Goal: Task Accomplishment & Management: Use online tool/utility

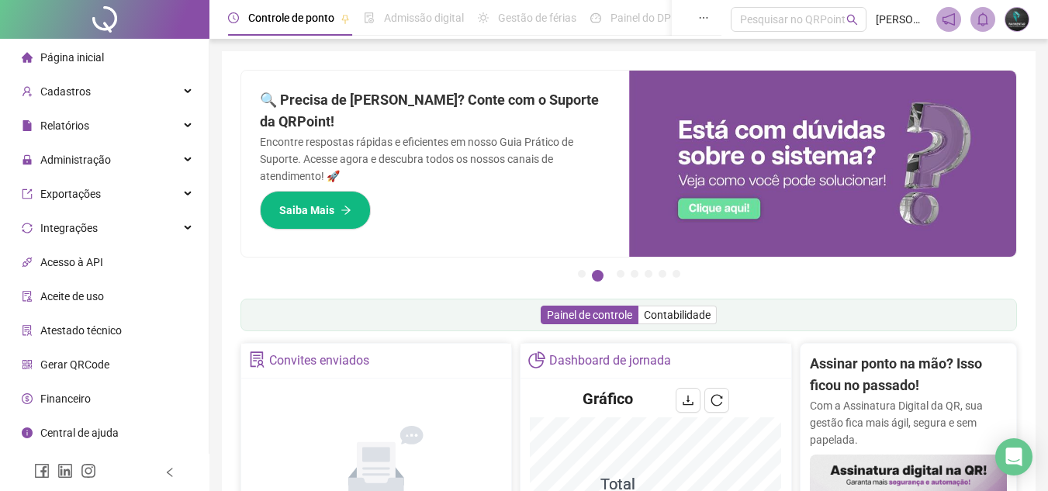
click at [151, 60] on li "Página inicial" at bounding box center [104, 57] width 202 height 31
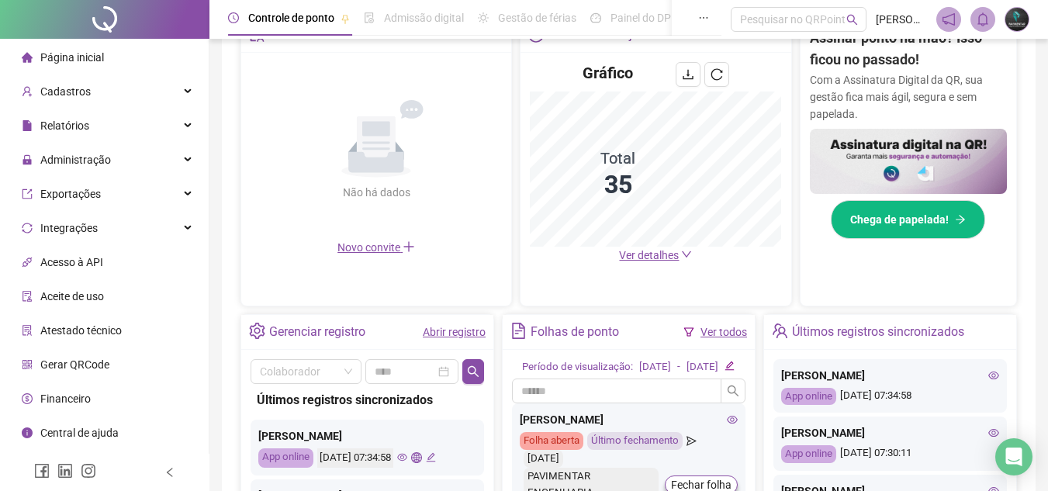
scroll to position [388, 0]
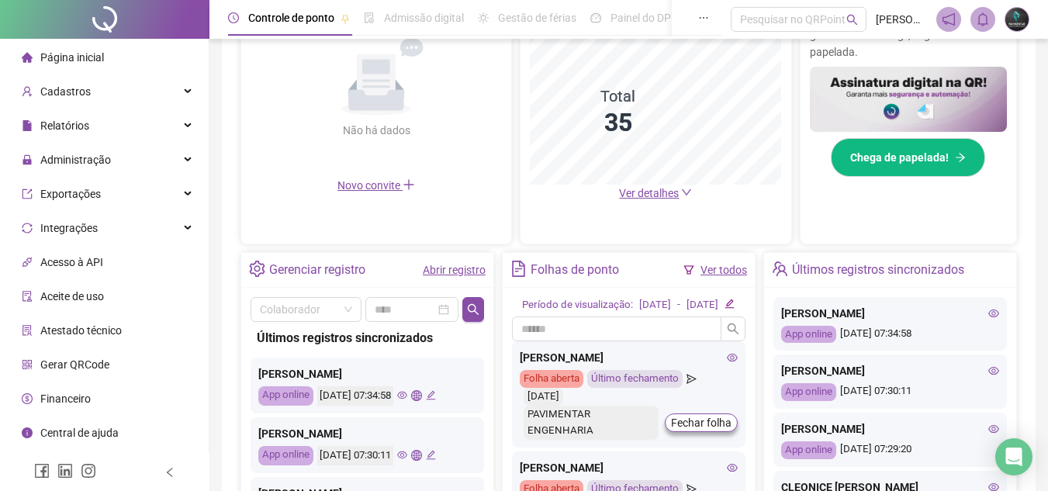
click at [451, 257] on div "Abrir registro" at bounding box center [454, 270] width 63 height 26
click at [452, 273] on link "Abrir registro" at bounding box center [454, 270] width 63 height 12
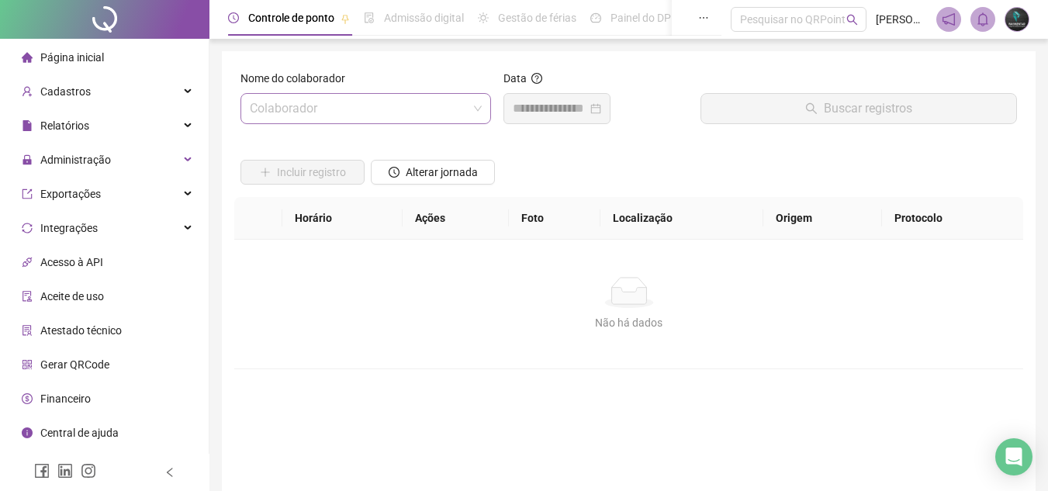
click at [382, 115] on input "search" at bounding box center [359, 108] width 218 height 29
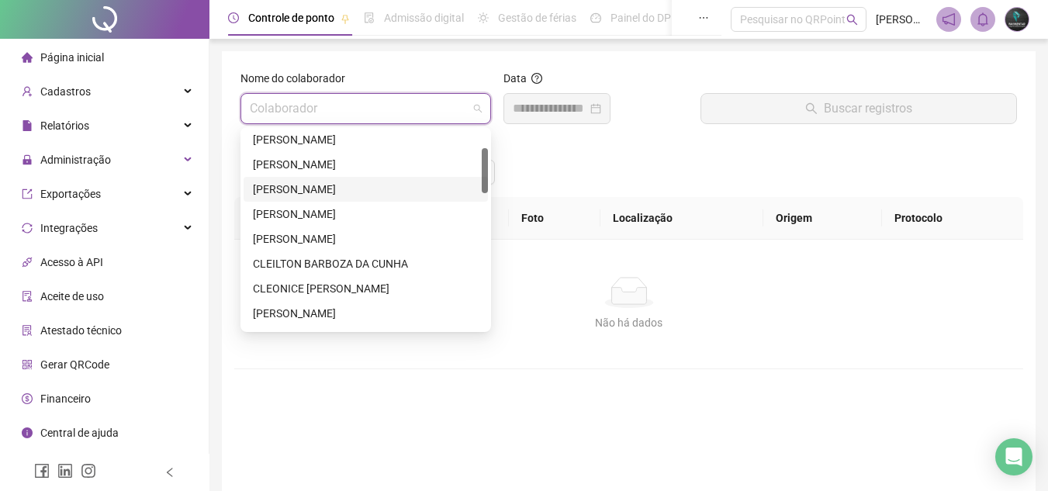
scroll to position [155, 0]
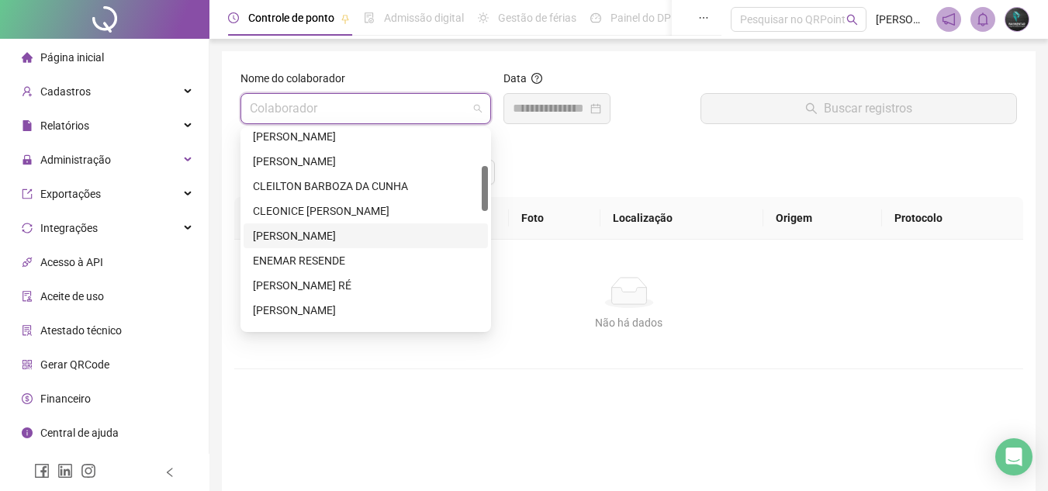
click at [341, 242] on div "ÉDIO NAZÁRIO" at bounding box center [366, 235] width 226 height 17
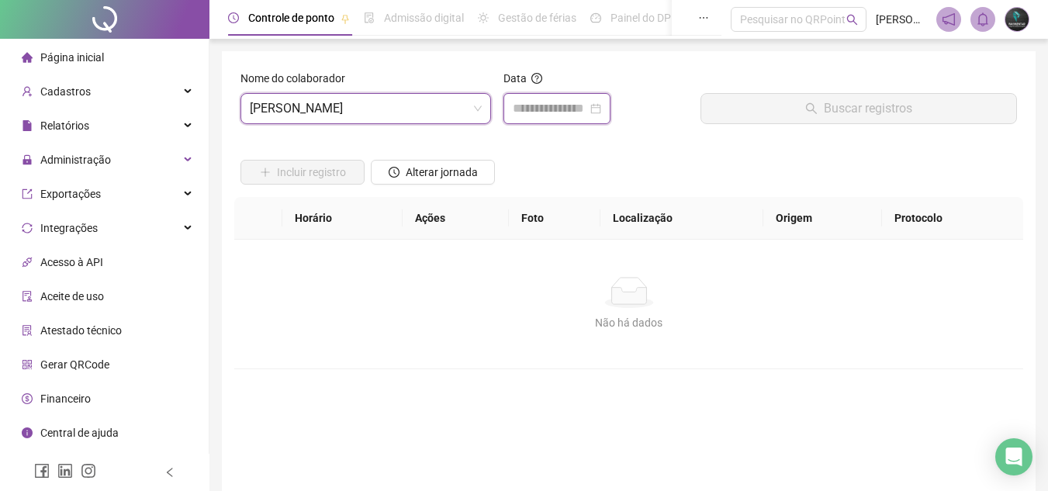
click at [569, 105] on input at bounding box center [550, 108] width 74 height 19
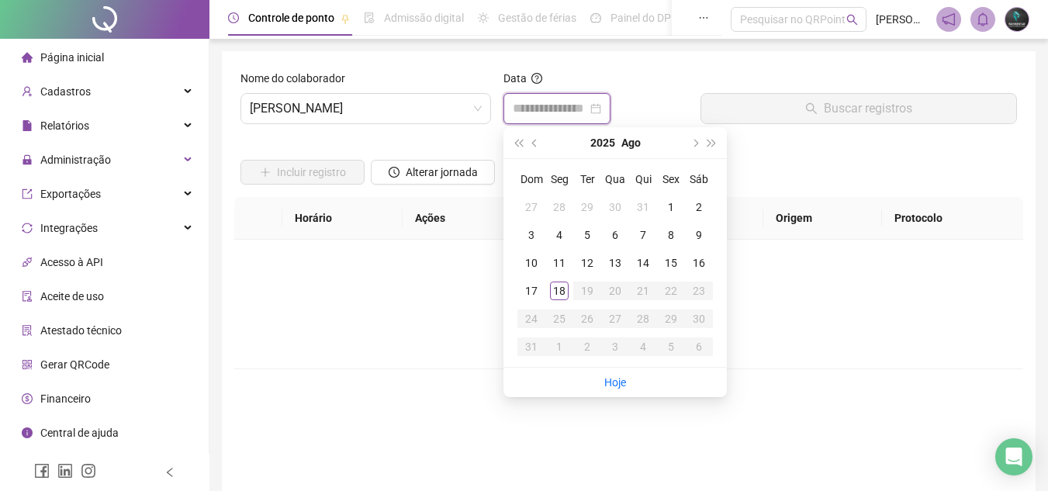
type input "**********"
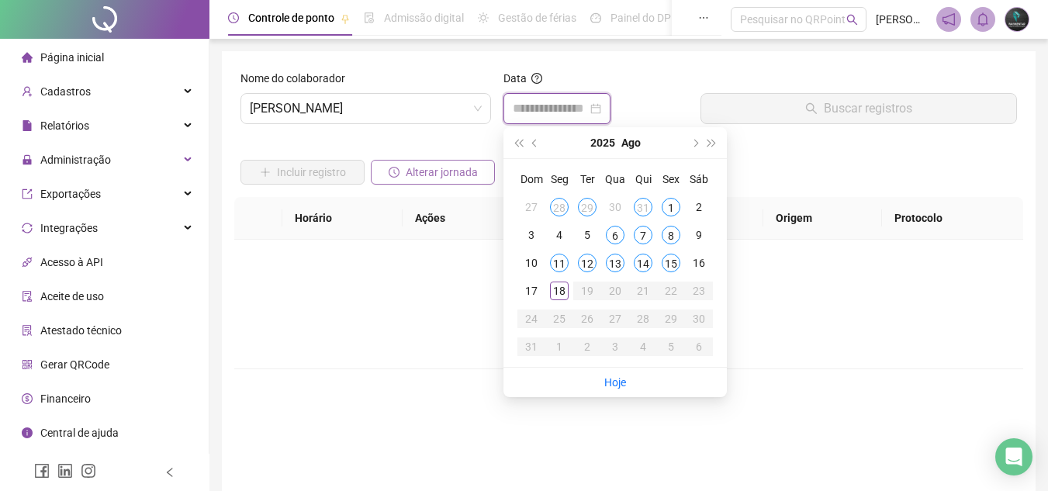
type input "**********"
click at [763, 330] on div "Não há dados" at bounding box center [629, 322] width 752 height 17
